Goal: Task Accomplishment & Management: Manage account settings

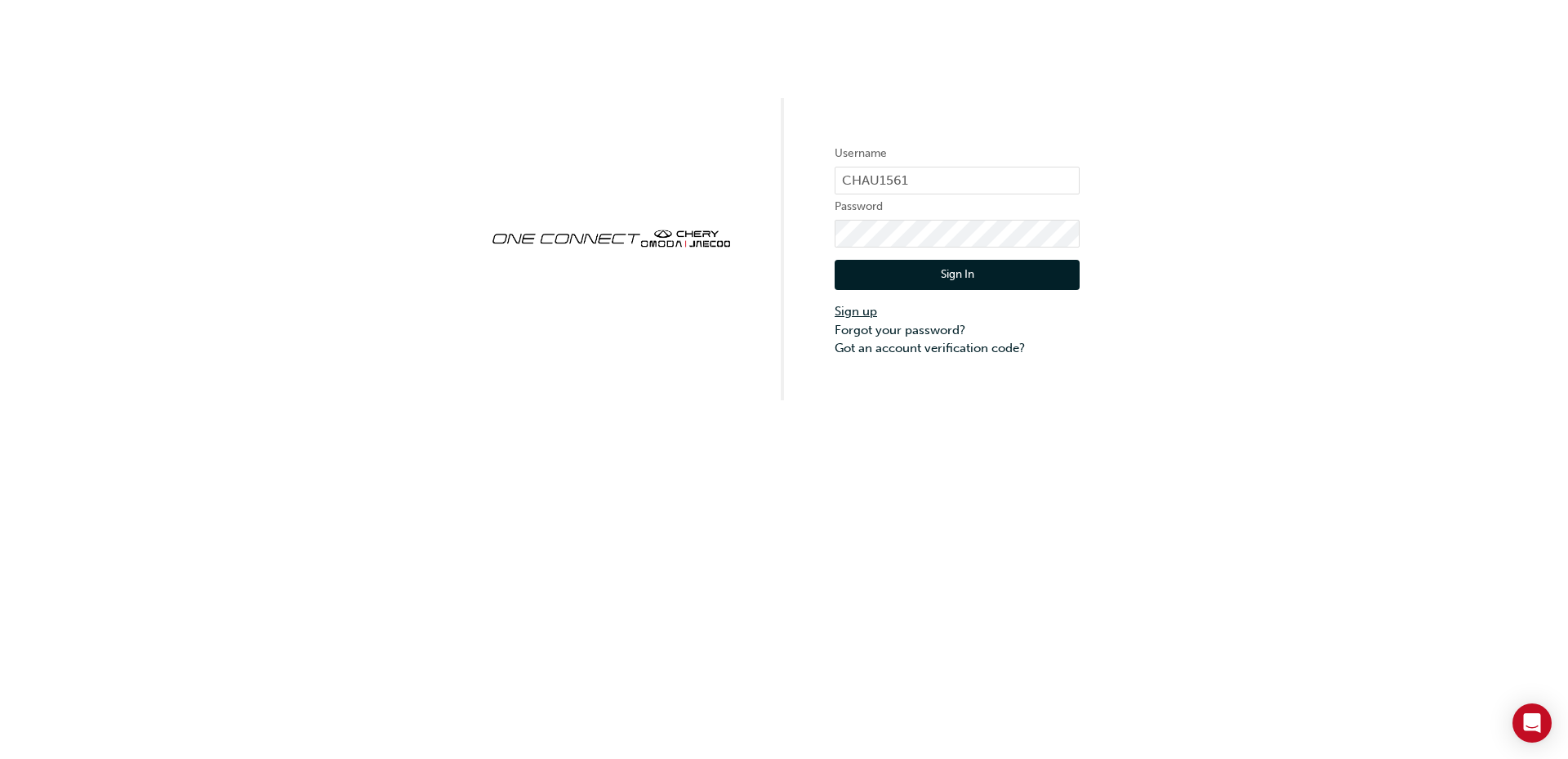
click at [866, 313] on link "Sign up" at bounding box center [957, 312] width 245 height 19
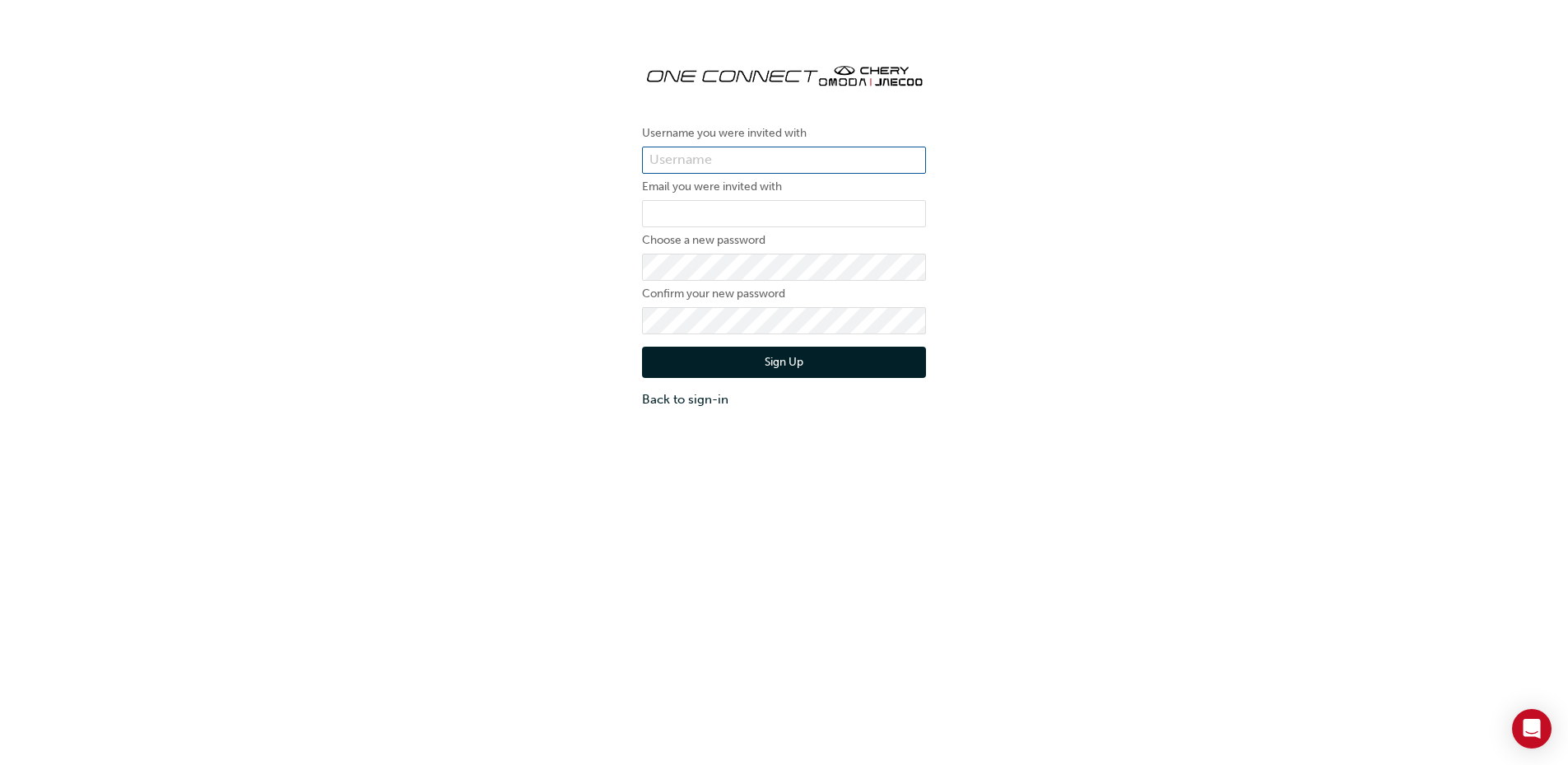
click at [749, 168] on input "text" at bounding box center [784, 161] width 284 height 28
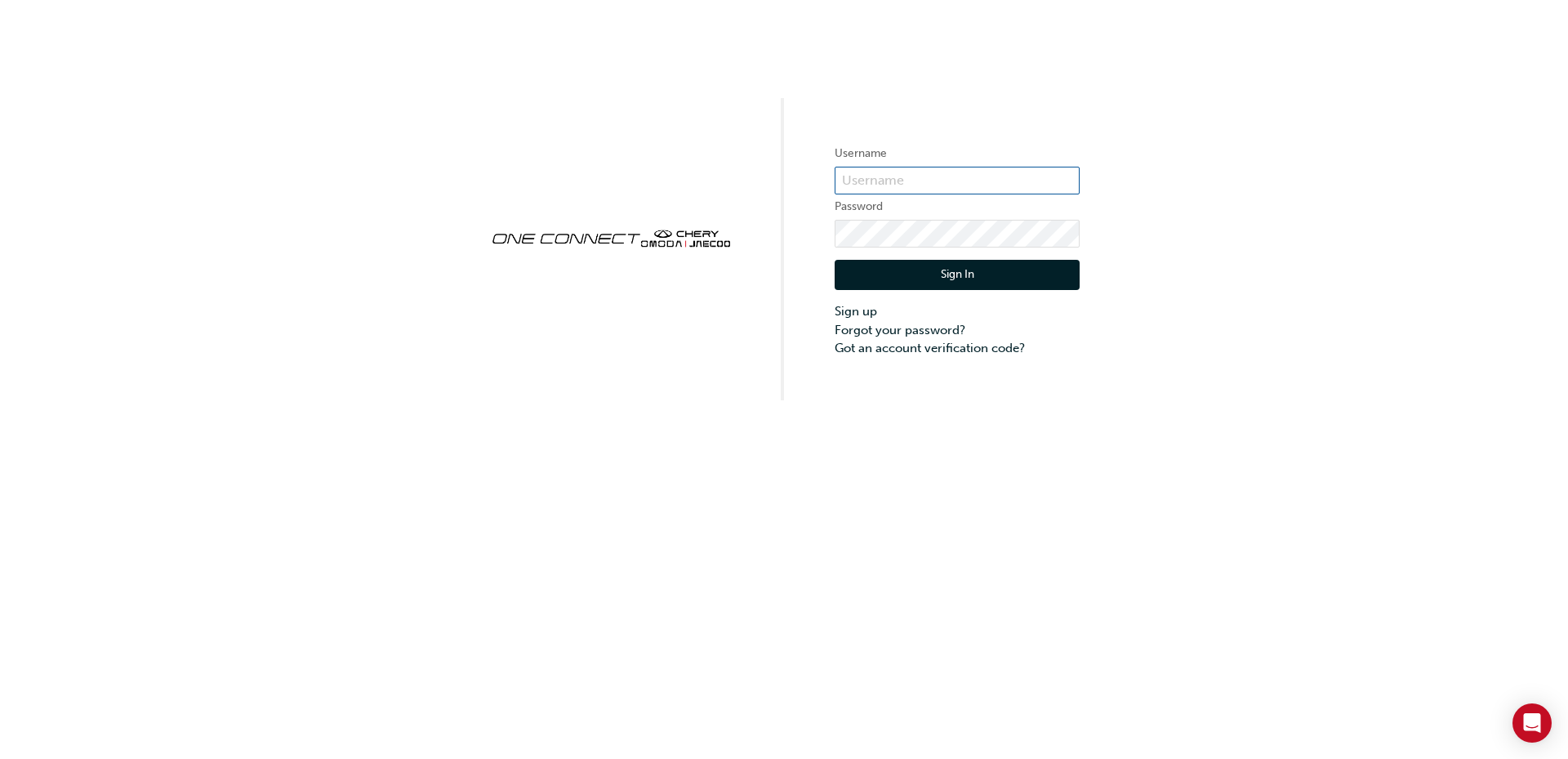
type input "CHAU1561"
click at [973, 286] on button "Sign In" at bounding box center [957, 275] width 245 height 31
